Goal: Task Accomplishment & Management: Complete application form

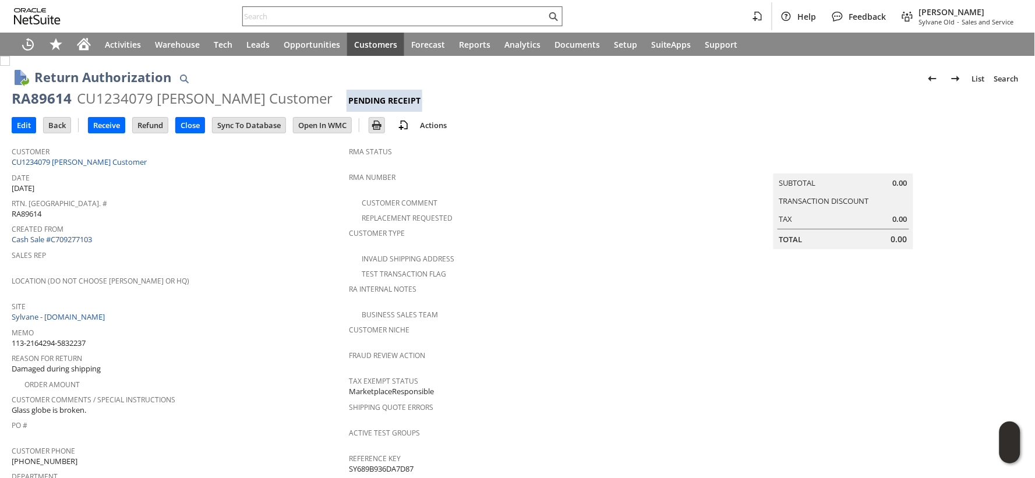
click at [269, 16] on input "text" at bounding box center [394, 16] width 303 height 14
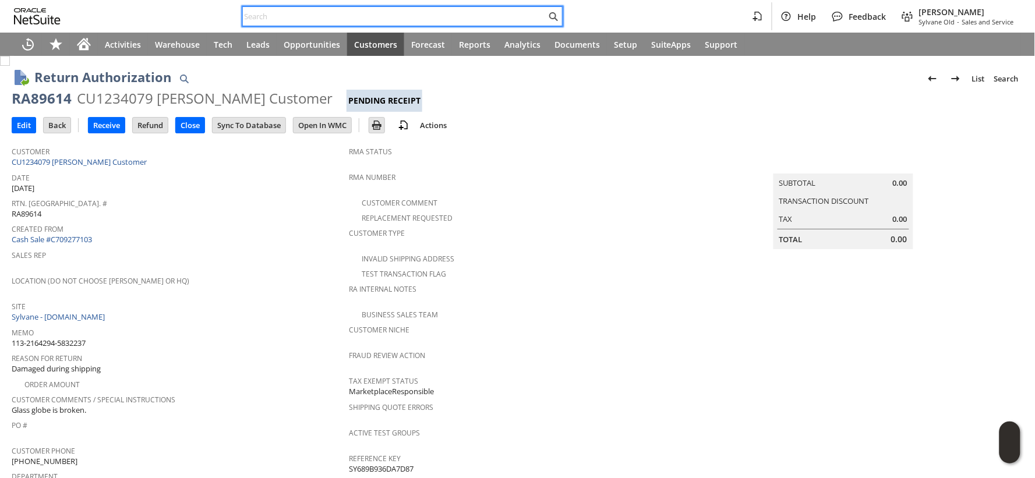
paste input "113-2164294-5832237"
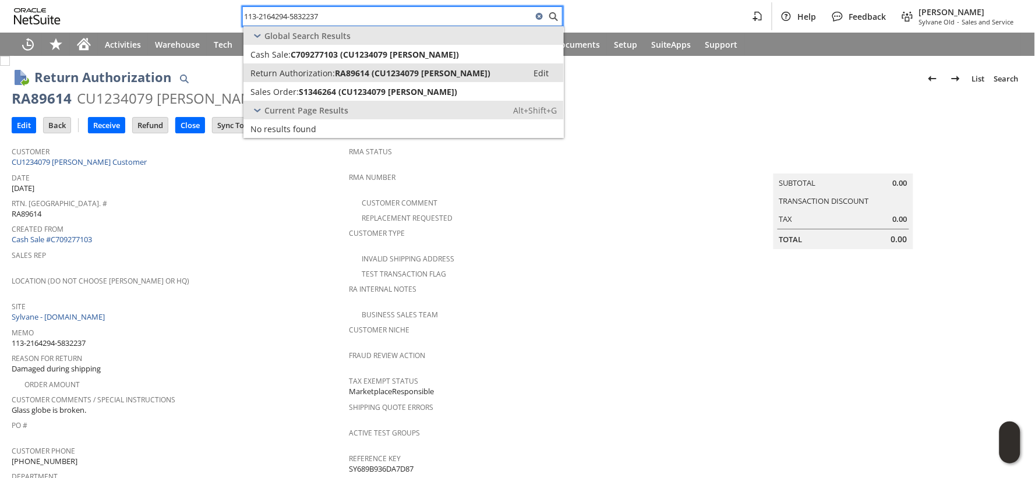
type input "113-2164294-5832237"
click at [280, 72] on span "Return Authorization:" at bounding box center [292, 73] width 84 height 11
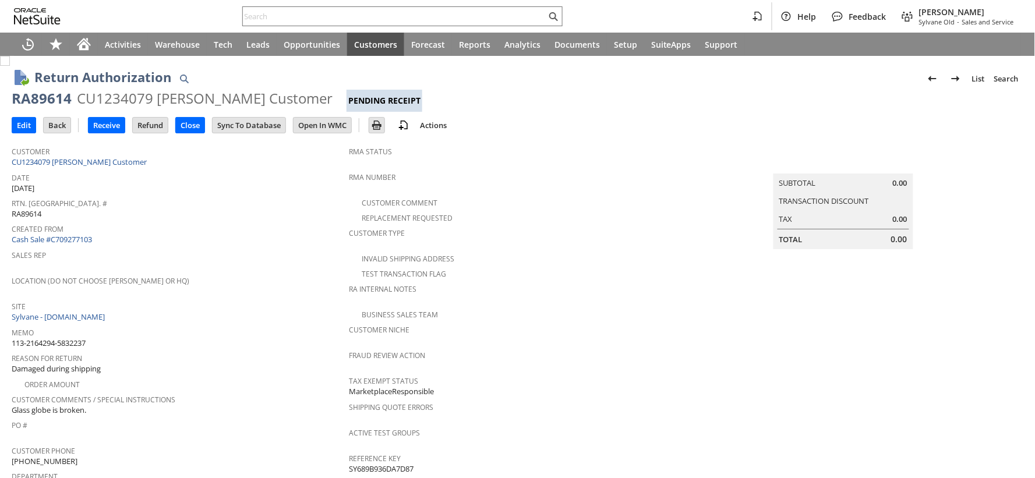
scroll to position [452, 0]
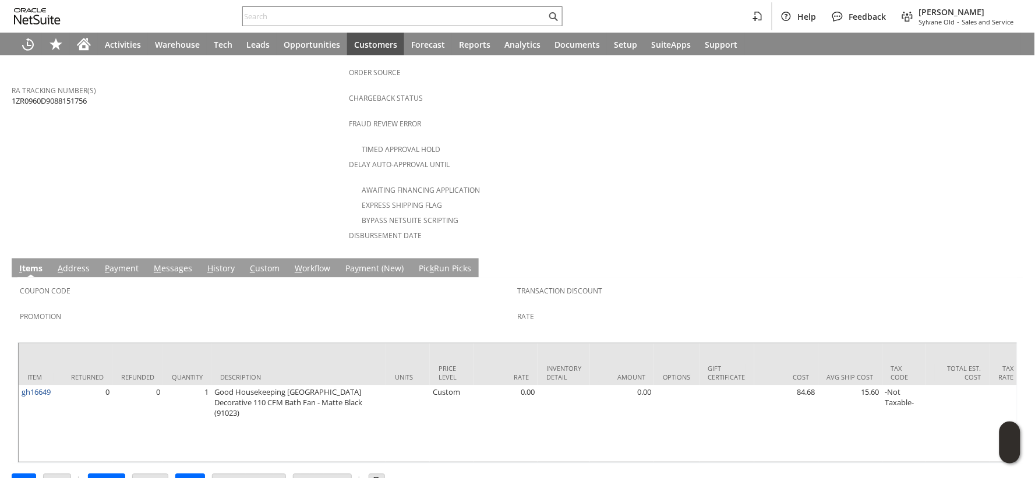
click at [49, 95] on span "1ZR0960D9088151756" at bounding box center [49, 100] width 75 height 11
copy span "1ZR0960D9088151756"
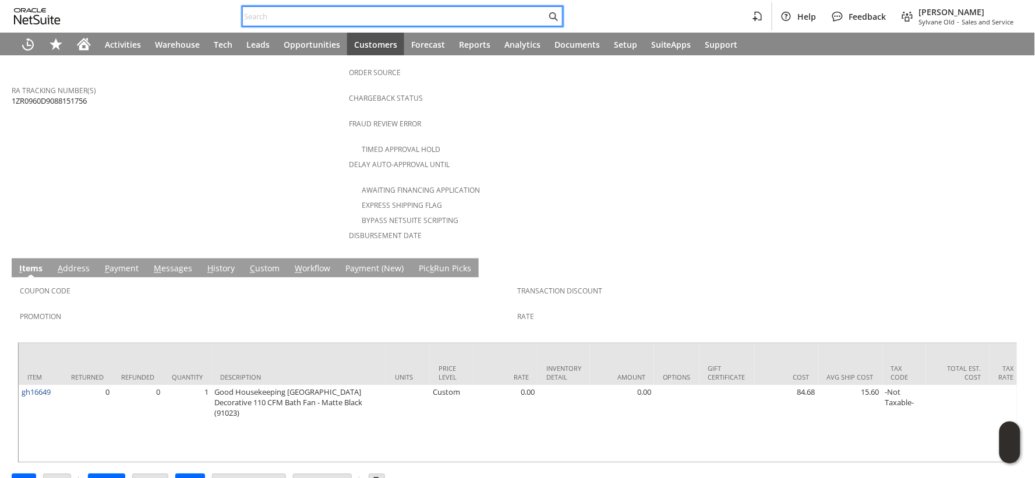
click at [270, 13] on input "text" at bounding box center [394, 16] width 303 height 14
paste input "113-2164294-5832237"
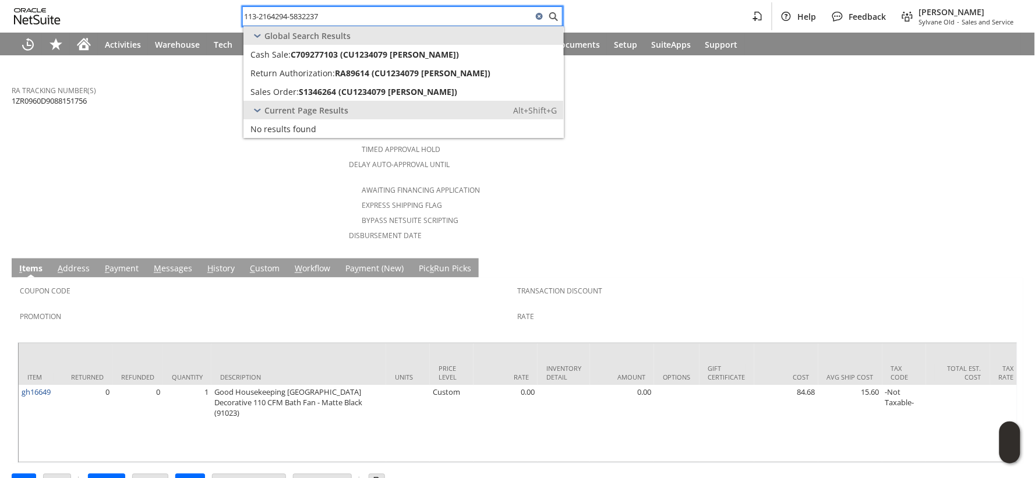
type input "113-2164294-5832237"
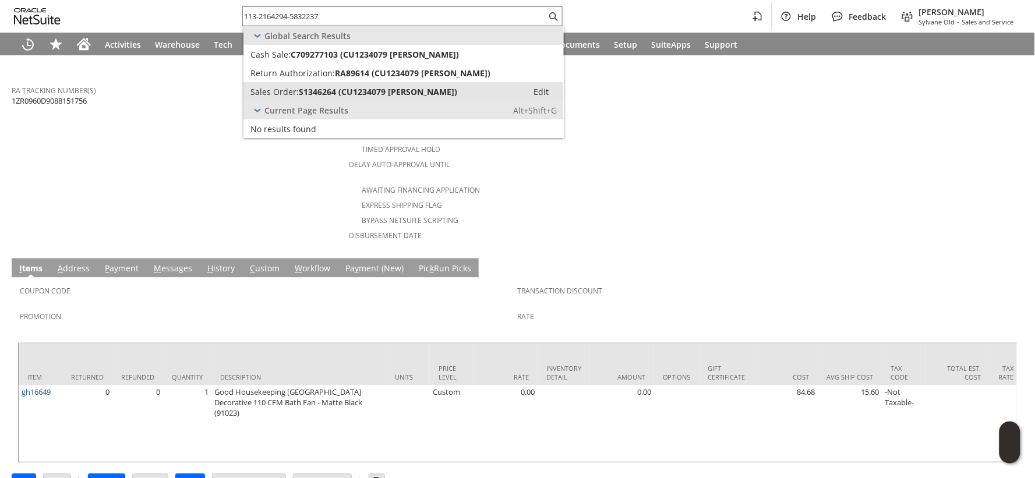
click at [361, 94] on span "S1346264 (CU1234079 Scott Customer)" at bounding box center [378, 91] width 158 height 11
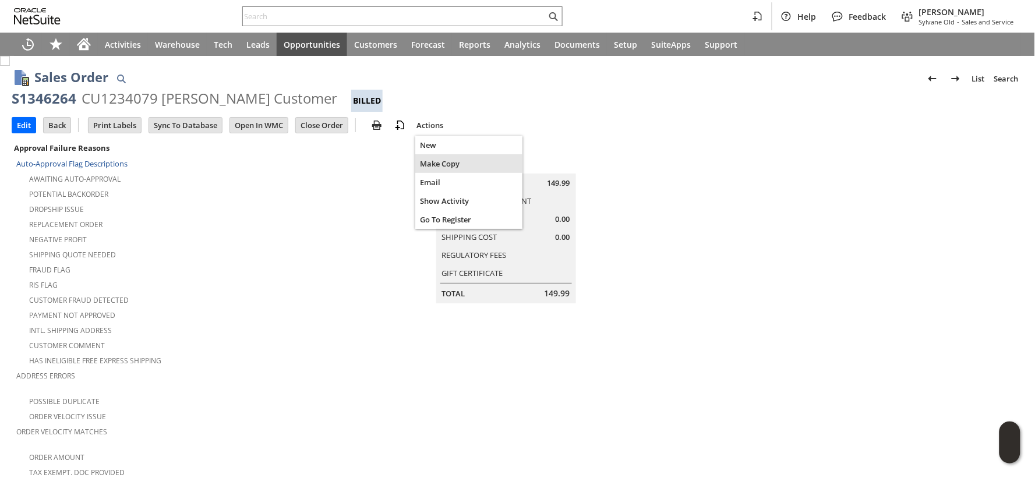
click at [430, 165] on span "Make Copy" at bounding box center [469, 163] width 98 height 10
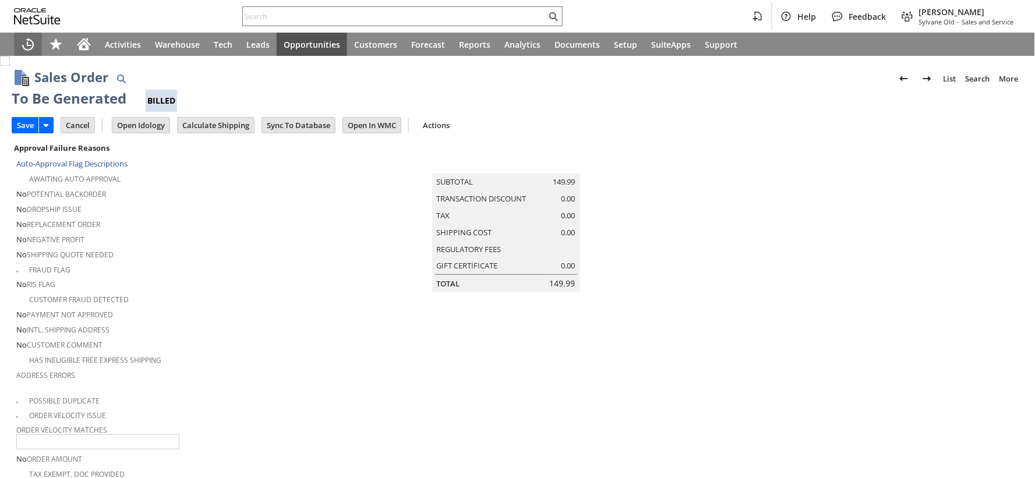
type input "Headquarters - Phone/Fax"
type input "Make Copy"
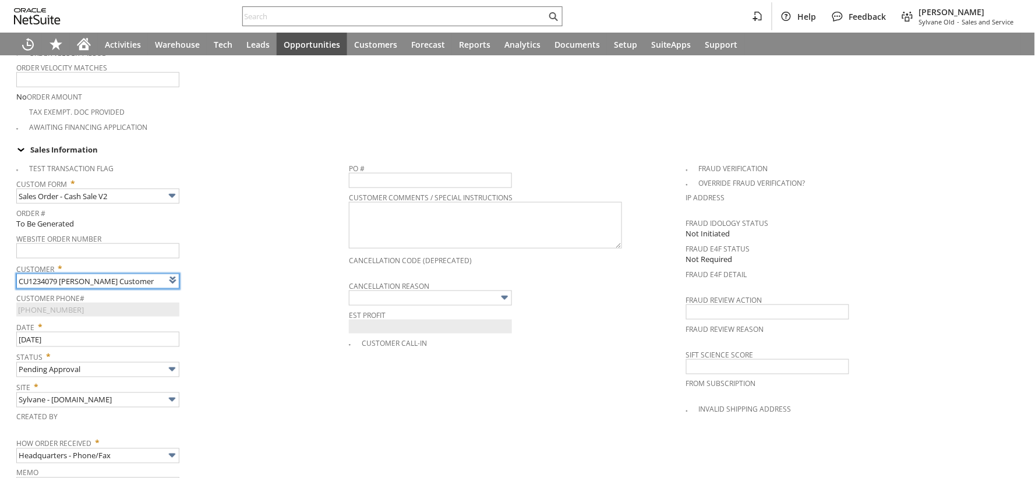
type input "Intelligent Recommendations ⁰"
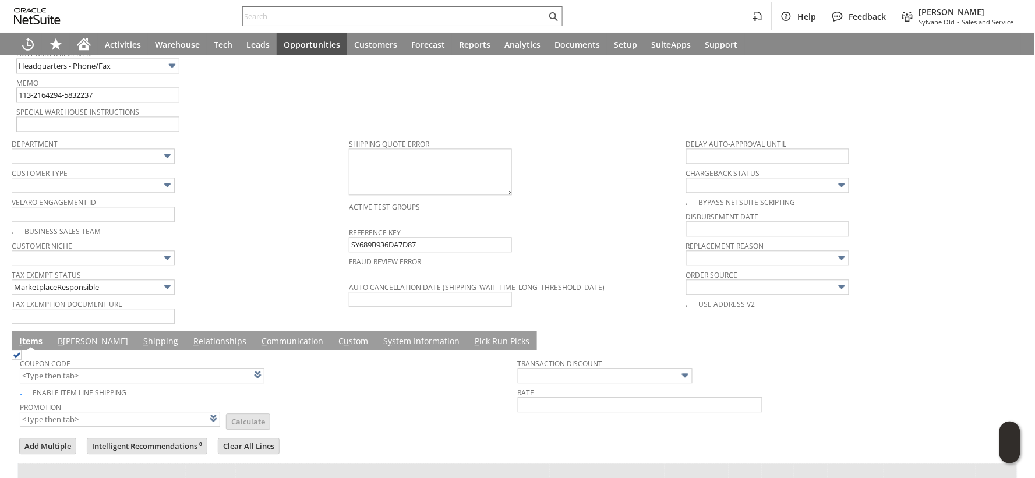
scroll to position [667, 0]
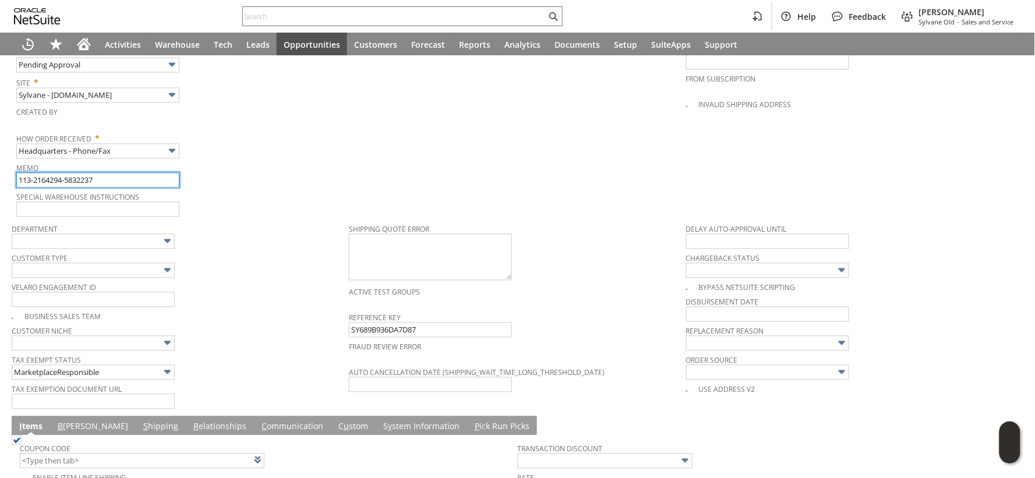
click at [146, 173] on input "113-2164294-5832237" at bounding box center [97, 180] width 163 height 15
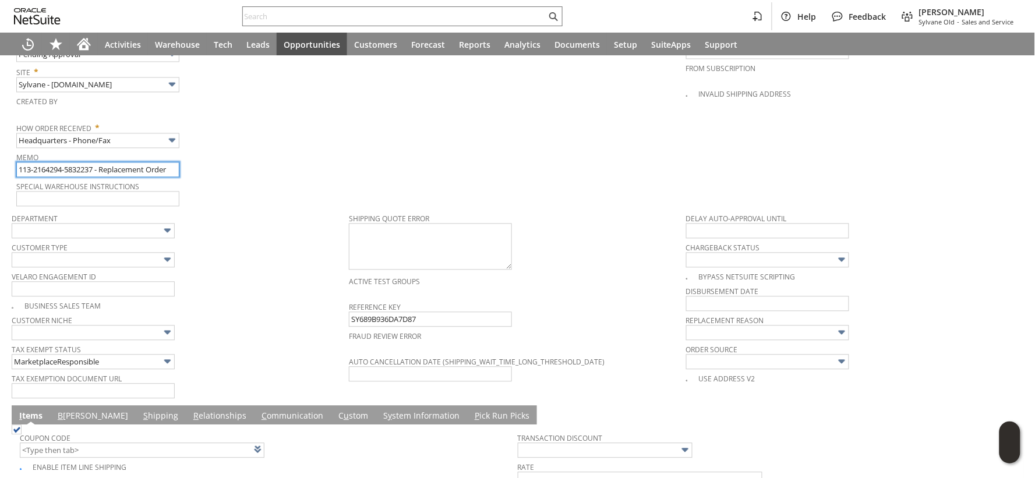
scroll to position [927, 0]
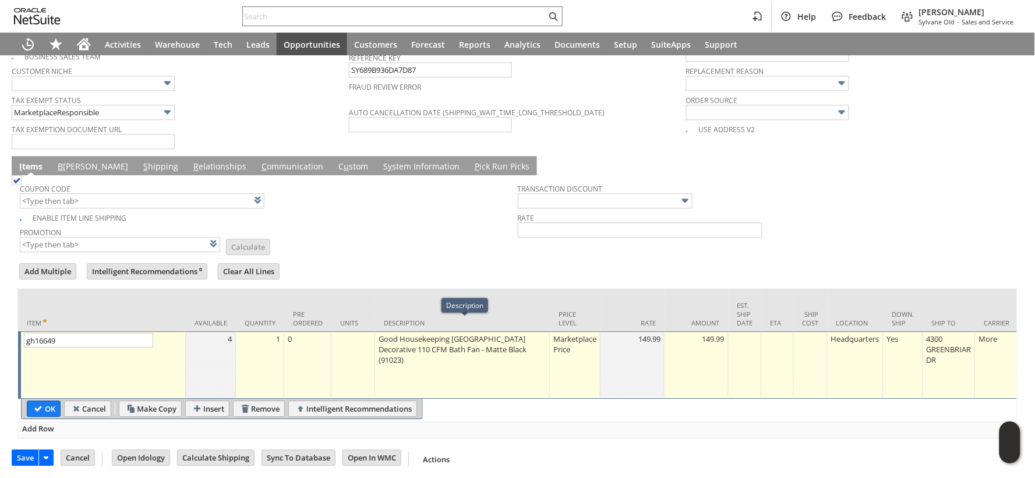
type input "113-2164294-5832237 - Replacement Order"
click at [574, 333] on div "Marketplace Price" at bounding box center [574, 344] width 44 height 22
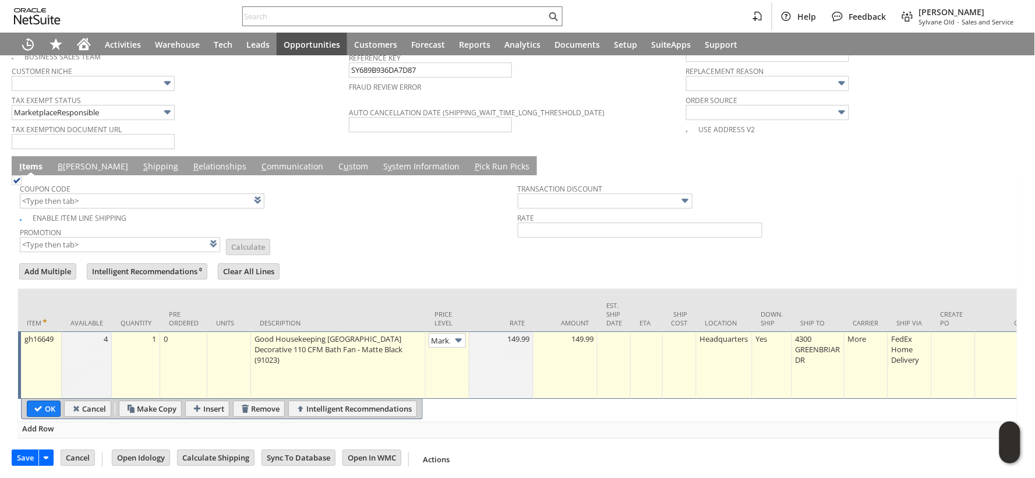
scroll to position [0, 18]
click at [459, 334] on img at bounding box center [458, 340] width 13 height 13
type input "Custom"
click at [498, 333] on div at bounding box center [501, 339] width 58 height 12
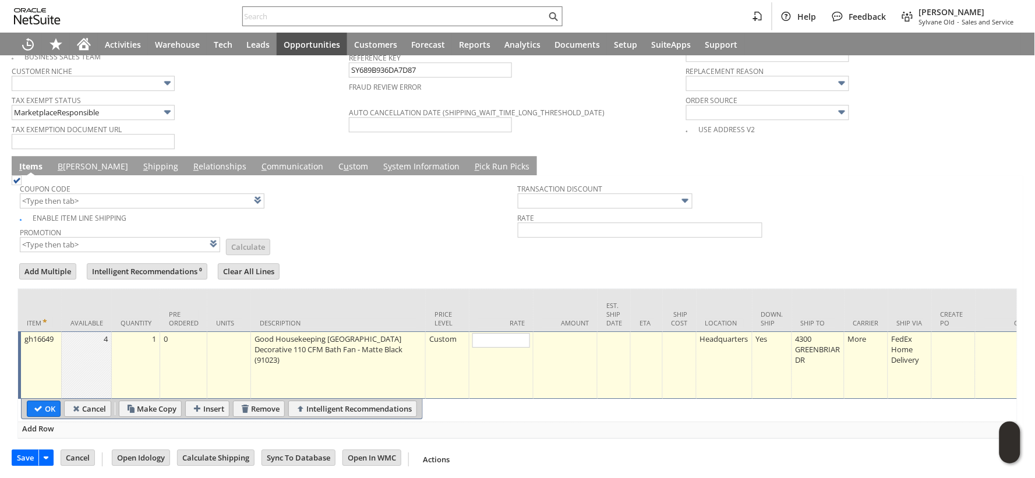
type input "0"
drag, startPoint x: 47, startPoint y: 397, endPoint x: 248, endPoint y: 237, distance: 257.3
click at [45, 401] on input "OK" at bounding box center [43, 408] width 33 height 15
type input "Add"
type input "Copy Previous"
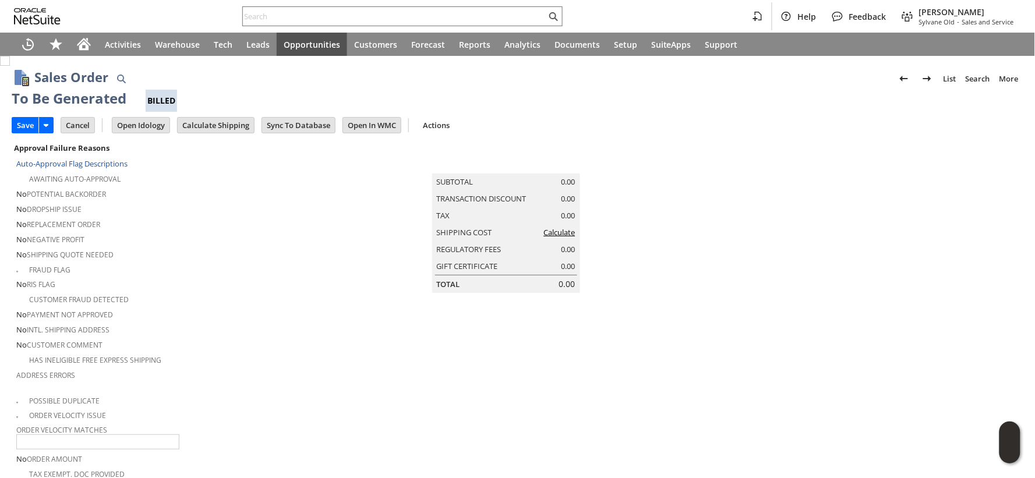
click at [548, 238] on link "Calculate" at bounding box center [559, 232] width 31 height 10
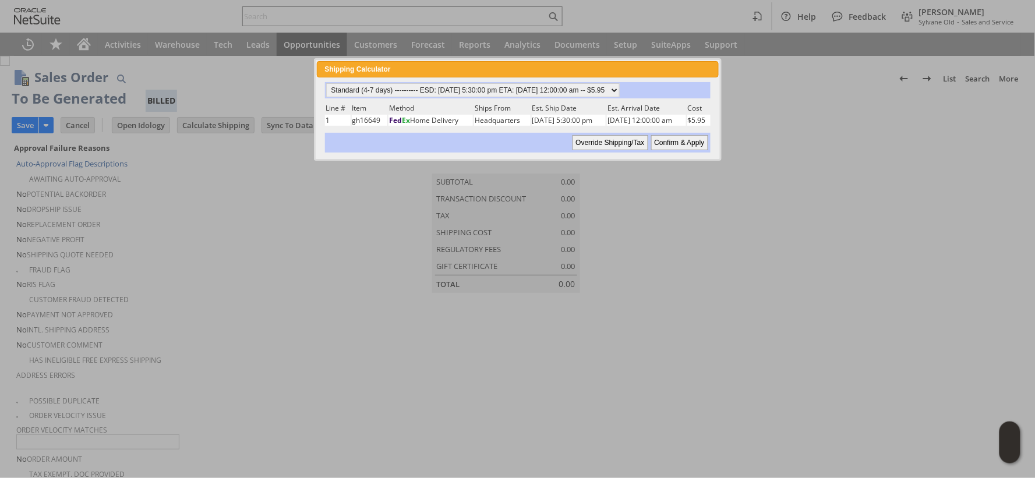
click at [673, 139] on input "Confirm & Apply" at bounding box center [679, 142] width 57 height 15
type input "NotExempt"
type input "Add"
type input "Copy Previous"
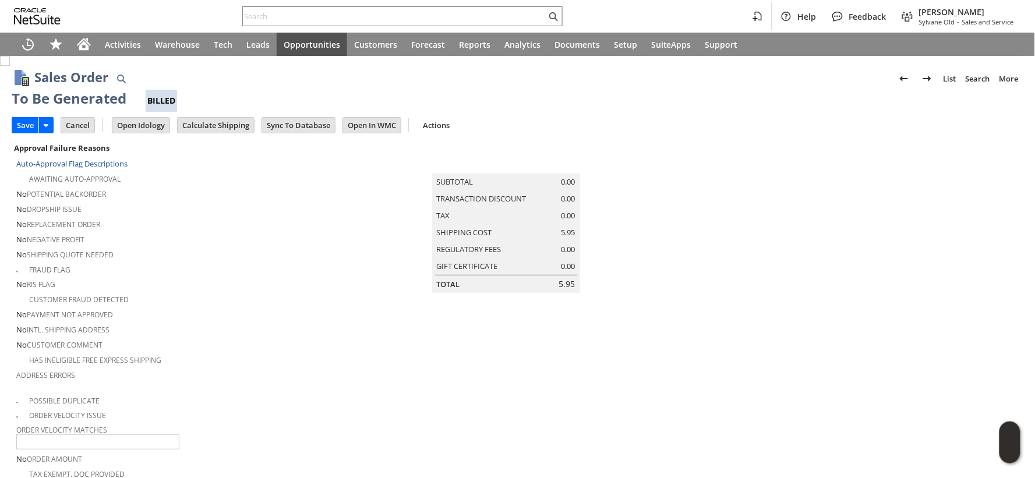
scroll to position [943, 0]
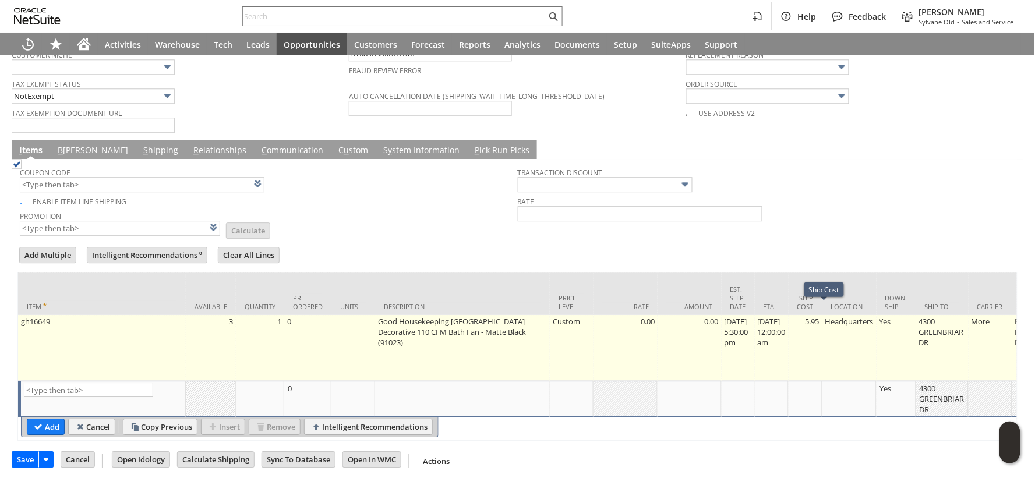
click at [822, 315] on td "5.95" at bounding box center [805, 348] width 34 height 66
type input "5.95"
type input "OK"
type input "Make Copy"
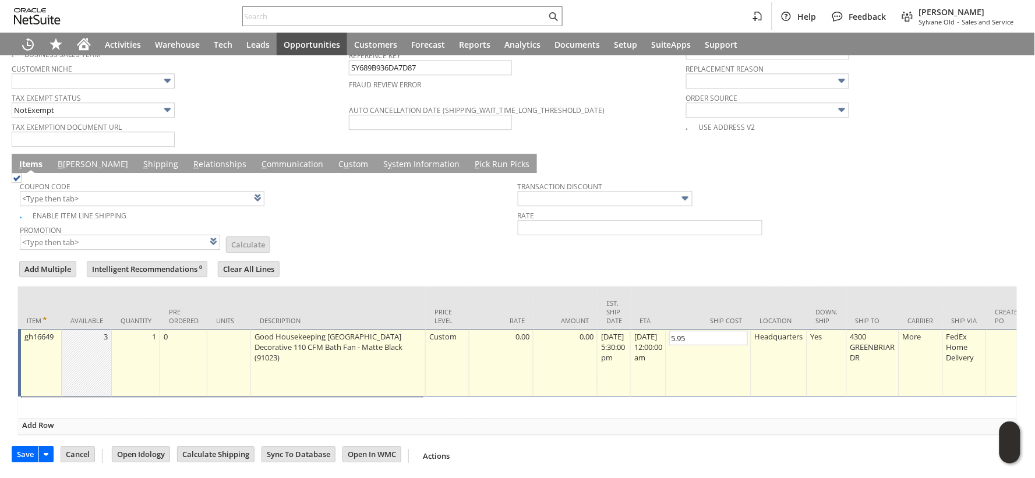
scroll to position [926, 0]
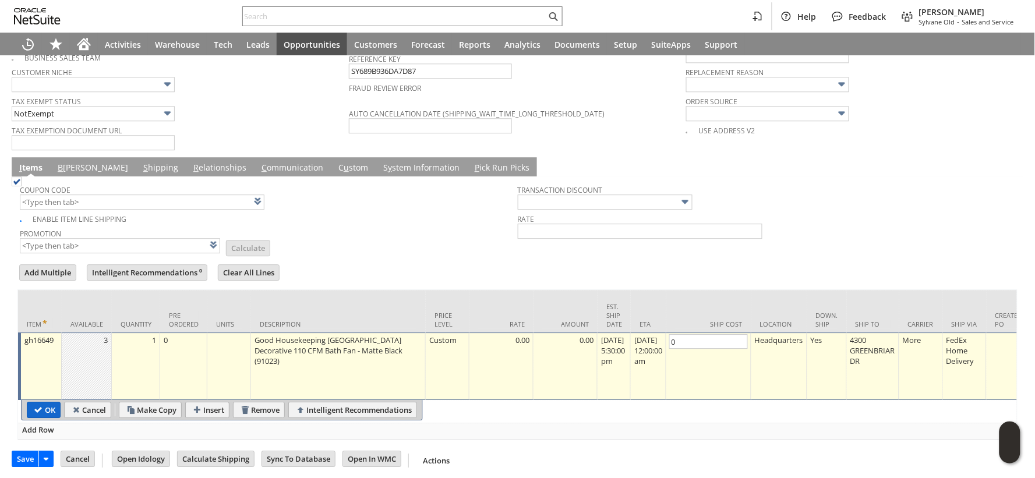
type input "0"
click at [41, 402] on input "OK" at bounding box center [43, 409] width 33 height 15
type input "Add"
type input "Copy Previous"
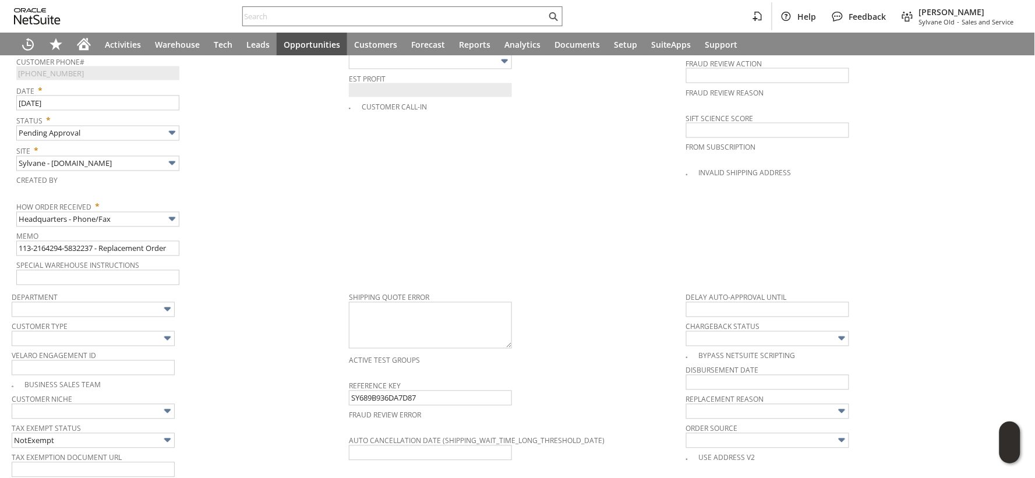
scroll to position [667, 0]
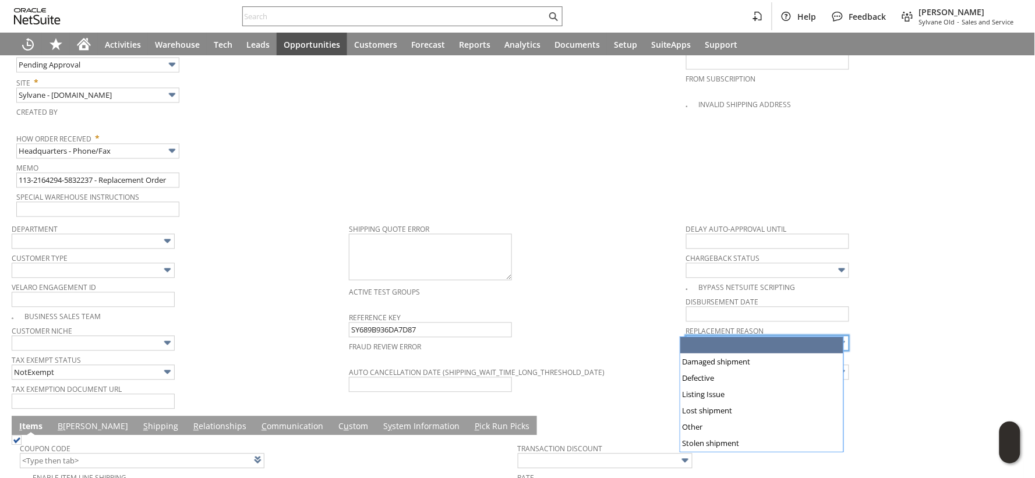
click at [695, 336] on input "text" at bounding box center [767, 343] width 163 height 15
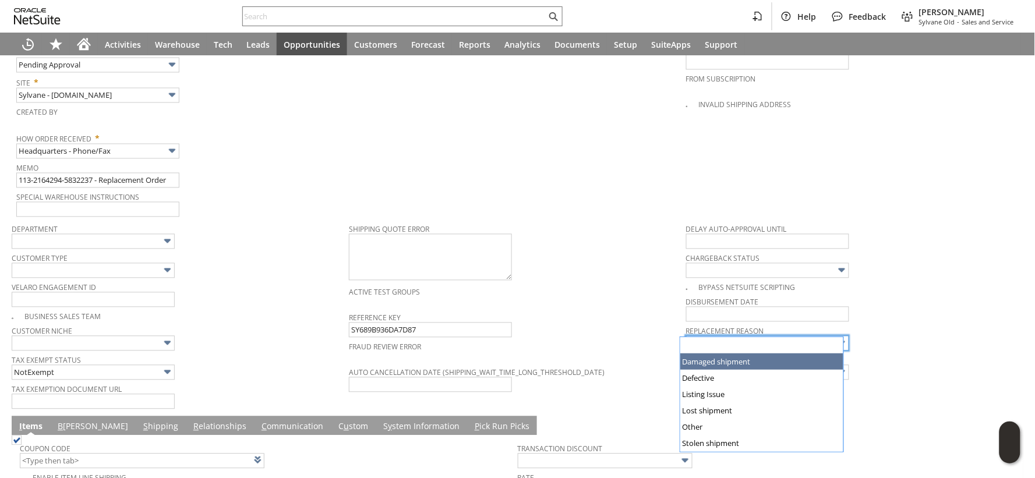
type input "Damaged shipment"
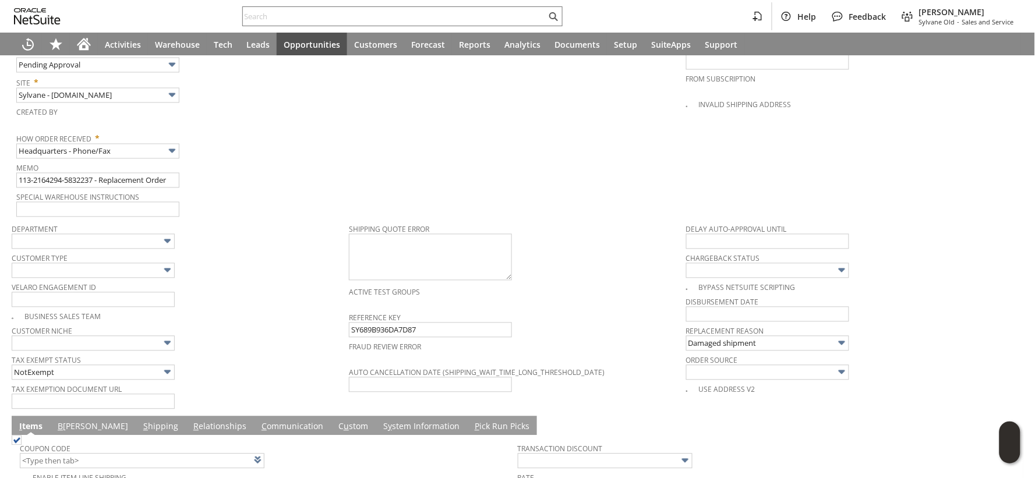
click at [303, 137] on div "How Order Received * Headquarters - Phone/Fax" at bounding box center [179, 144] width 327 height 29
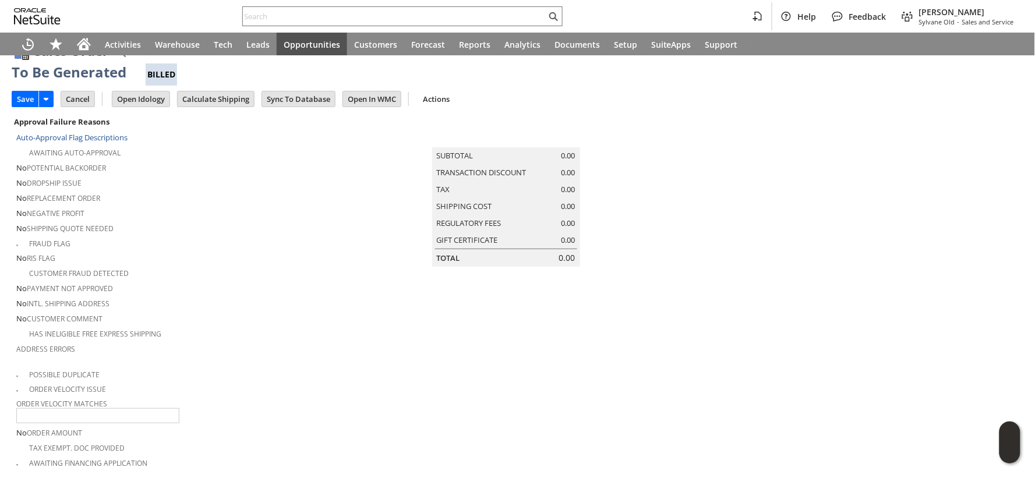
scroll to position [0, 0]
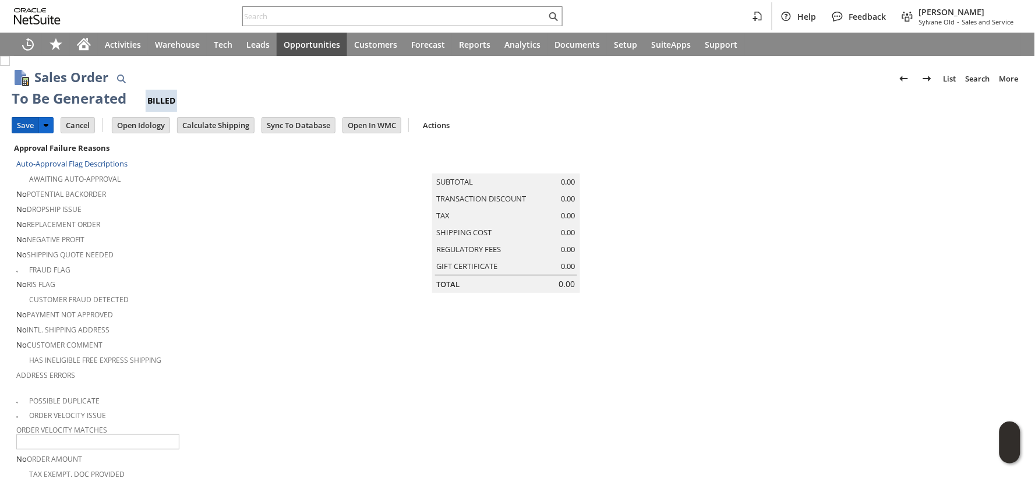
click at [24, 125] on input "Save" at bounding box center [25, 125] width 26 height 15
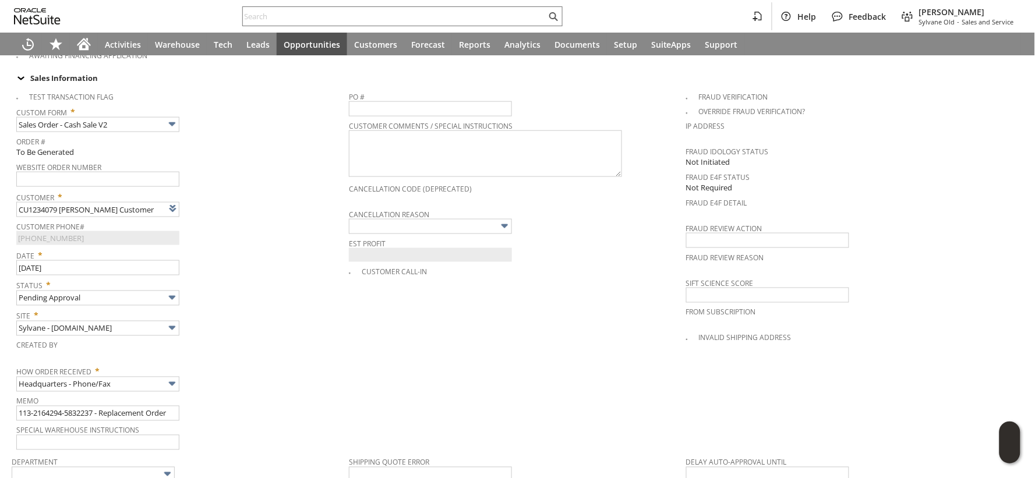
scroll to position [452, 0]
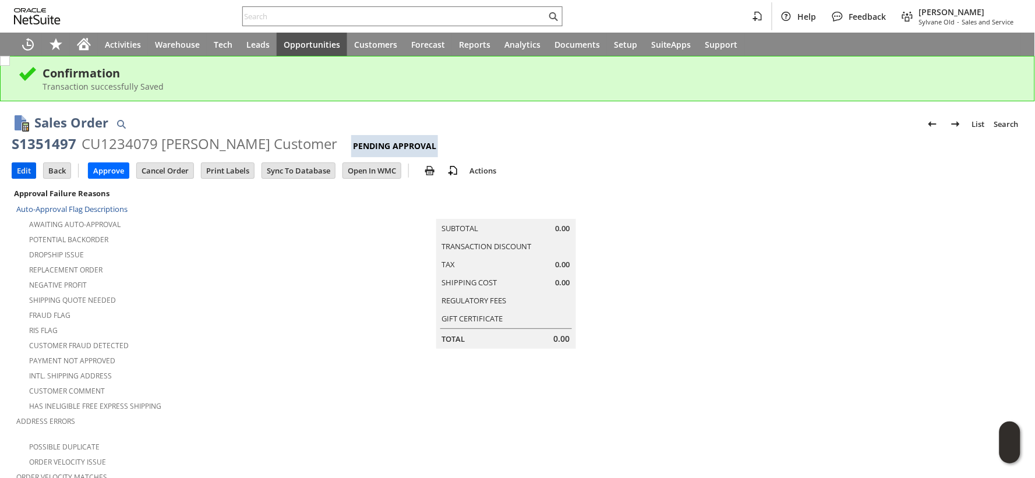
click at [26, 169] on input "Edit" at bounding box center [23, 170] width 23 height 15
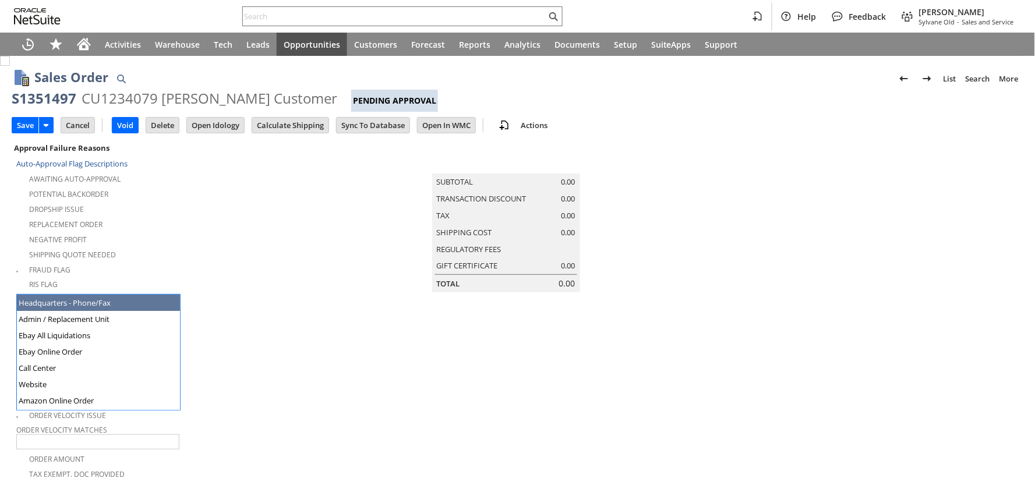
type input "aCU1234079 [PERSON_NAME]"
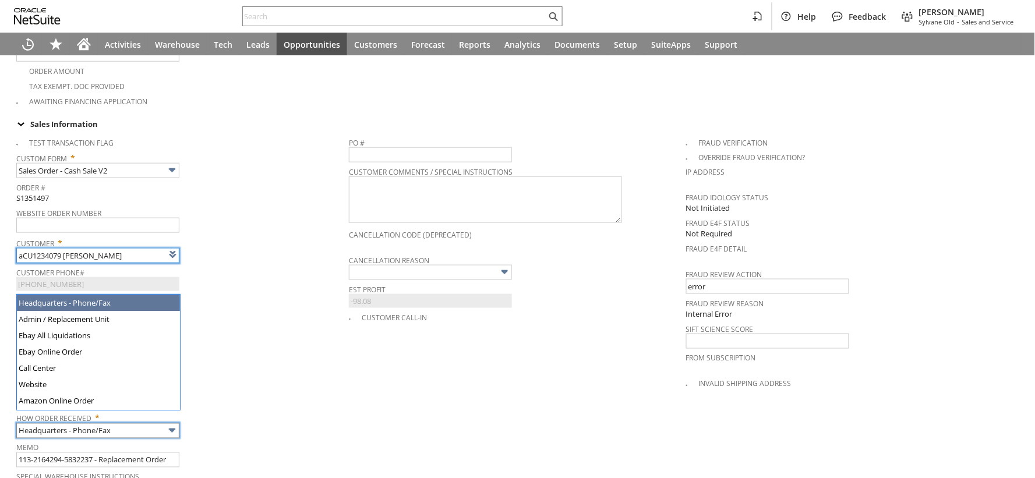
type input "Intelligent Recommendations ⁰"
type input "CU1234079 [PERSON_NAME] Customer"
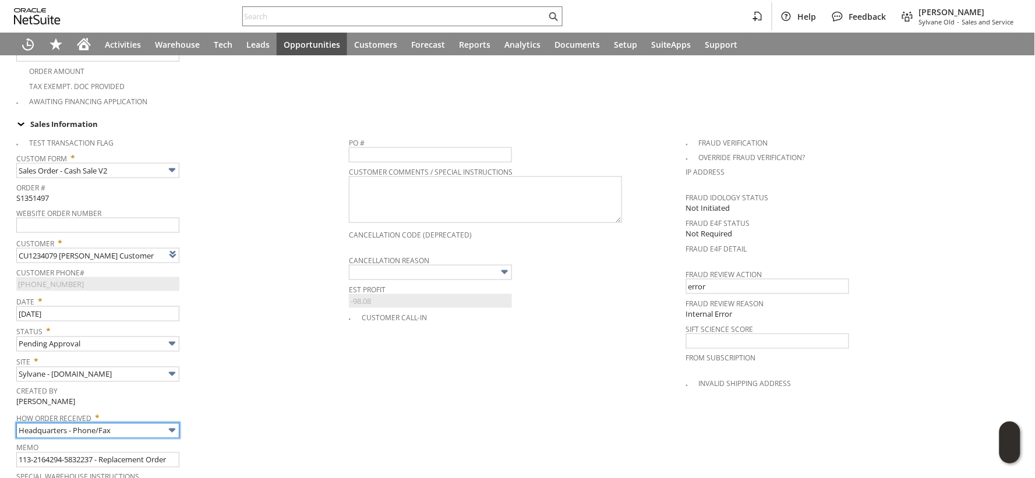
click at [121, 423] on input "Headquarters - Phone/Fax" at bounding box center [97, 430] width 163 height 15
type input "Admin / Replacement Unit"
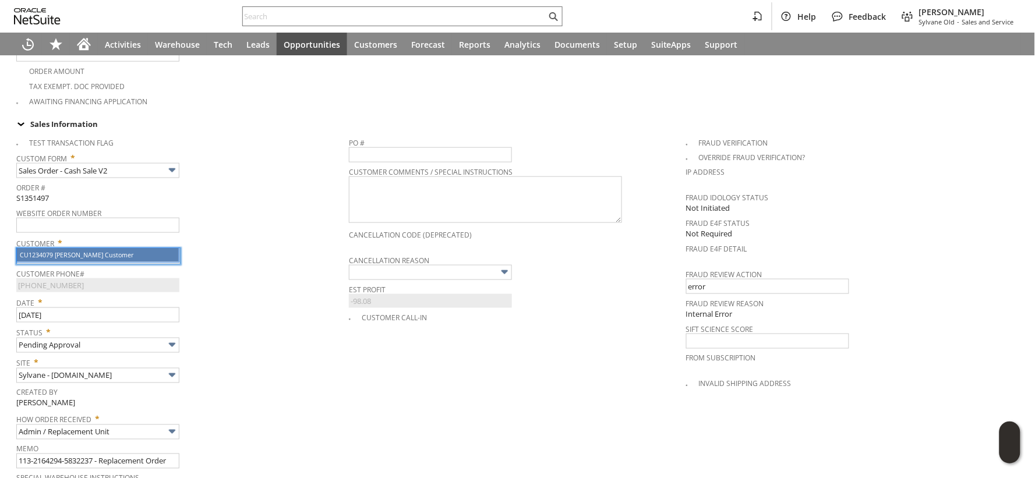
click at [247, 415] on div "How Order Received * Admin / Replacement Unit" at bounding box center [179, 424] width 327 height 29
type input "gh16649"
type input "OK"
type input "Make Copy"
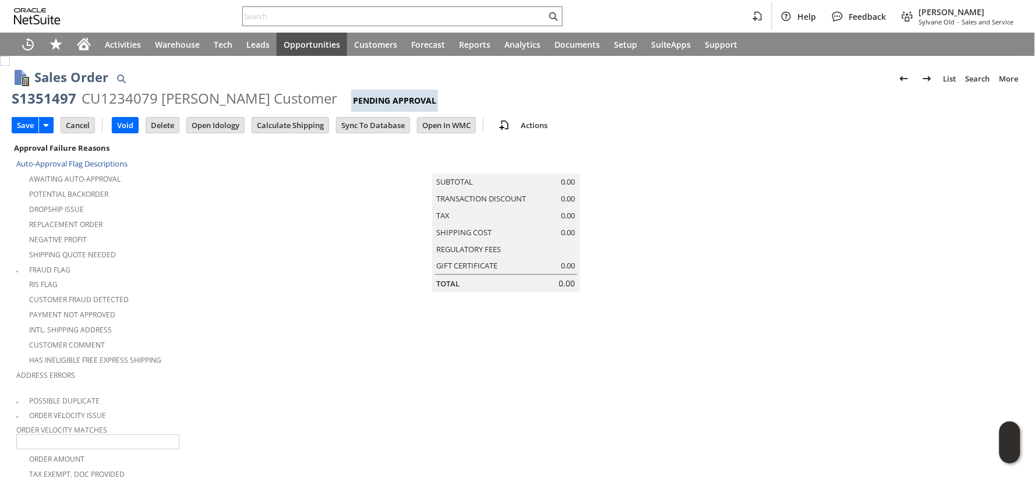
scroll to position [927, 0]
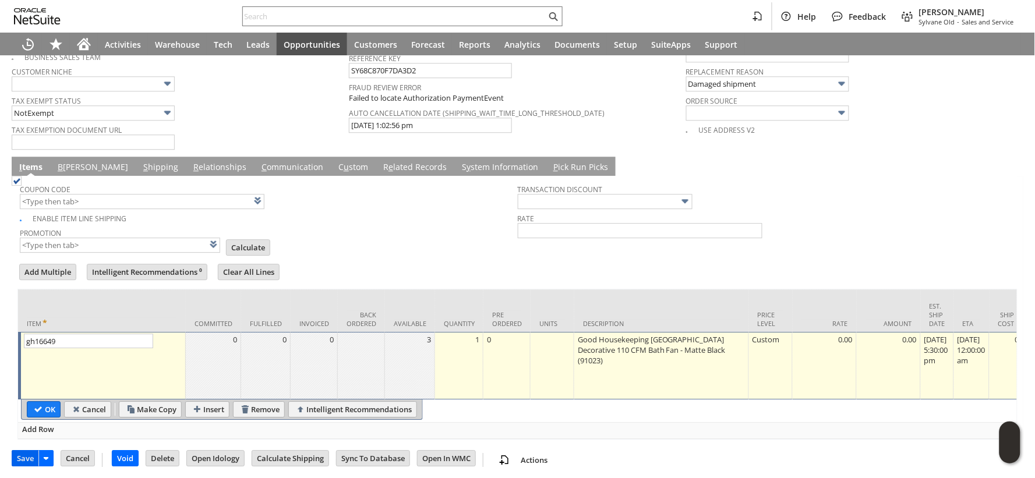
click at [20, 451] on input "Save" at bounding box center [25, 458] width 26 height 15
type input "Add"
type input "Copy Previous"
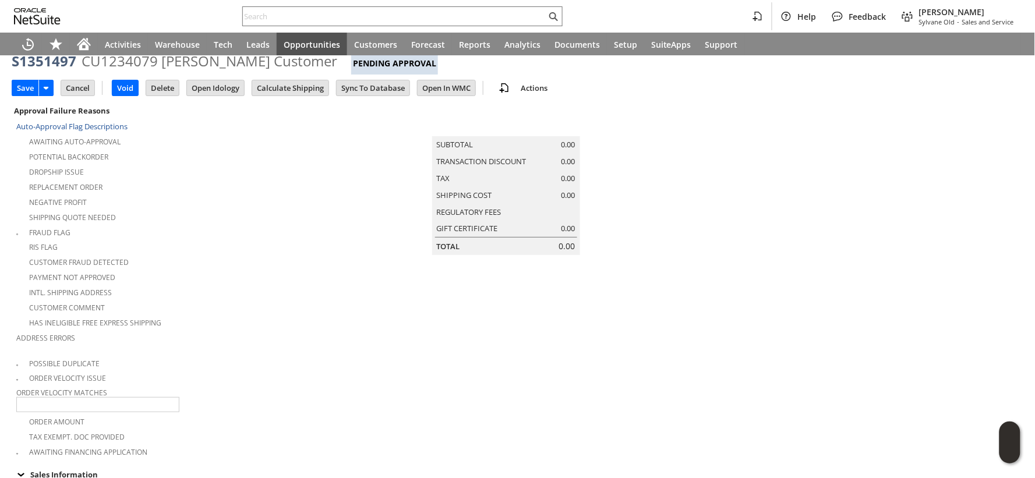
scroll to position [102, 0]
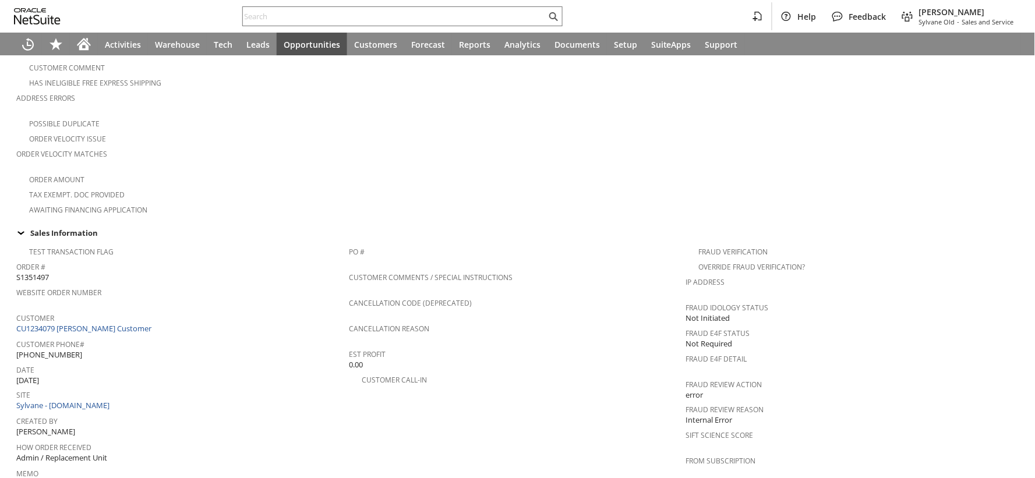
scroll to position [369, 0]
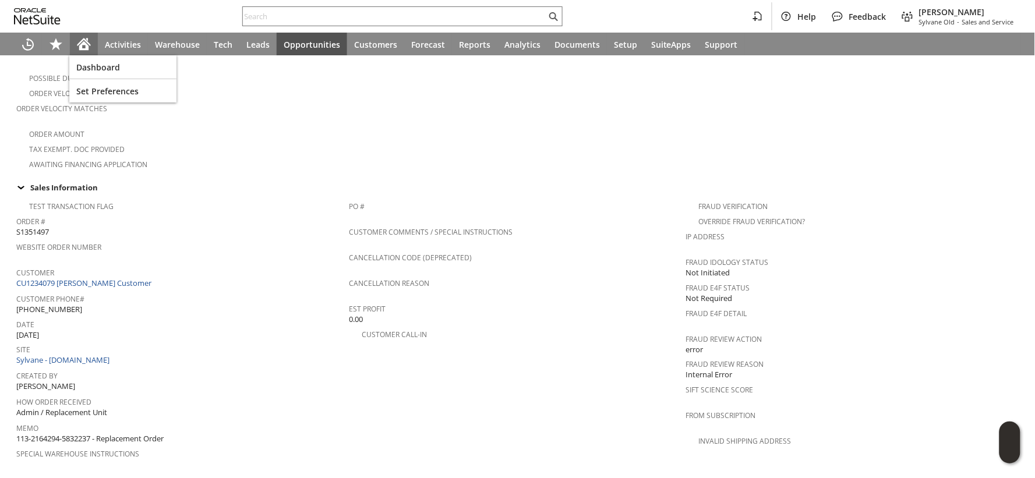
click at [84, 41] on icon "Home" at bounding box center [84, 44] width 14 height 14
